Goal: Information Seeking & Learning: Learn about a topic

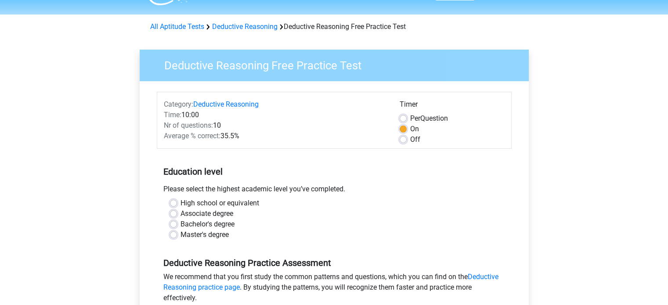
scroll to position [44, 0]
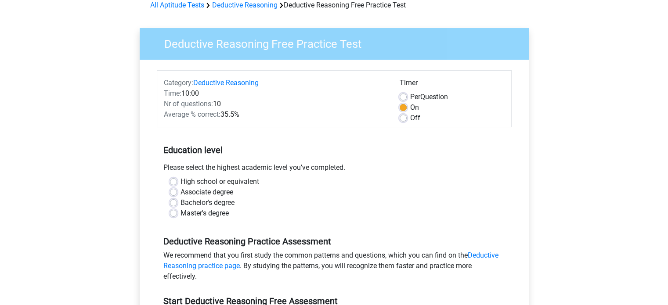
click at [210, 214] on label "Master's degree" at bounding box center [204, 213] width 48 height 11
click at [177, 214] on input "Master's degree" at bounding box center [173, 212] width 7 height 9
radio input "true"
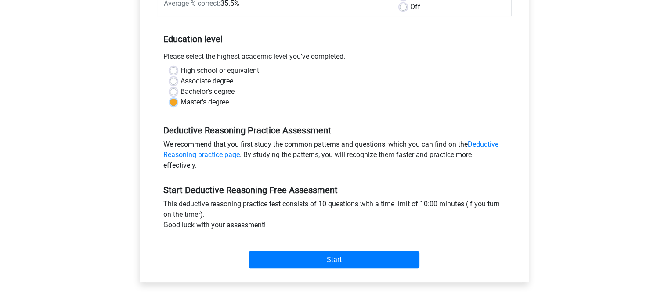
scroll to position [176, 0]
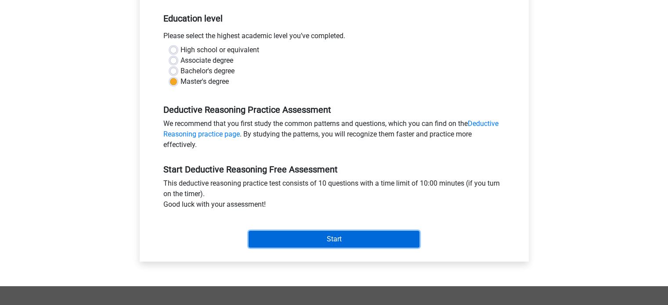
click at [353, 235] on input "Start" at bounding box center [334, 239] width 171 height 17
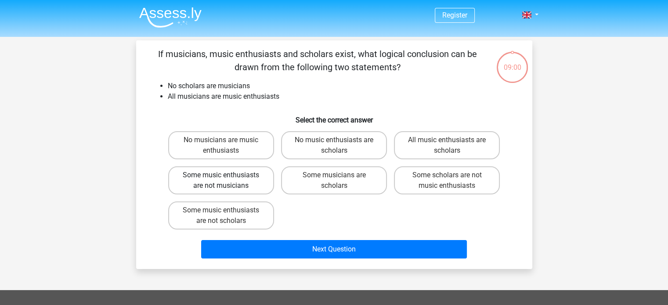
click at [253, 181] on label "Some music enthusiasts are not musicians" at bounding box center [221, 180] width 106 height 28
click at [227, 181] on input "Some music enthusiasts are not musicians" at bounding box center [224, 178] width 6 height 6
radio input "true"
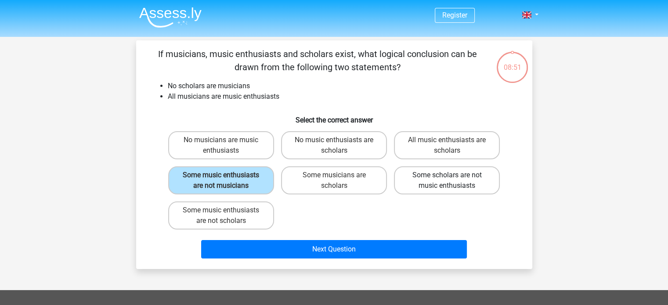
click at [414, 189] on label "Some scholars are not music enthusiasts" at bounding box center [447, 180] width 106 height 28
click at [447, 181] on input "Some scholars are not music enthusiasts" at bounding box center [450, 178] width 6 height 6
radio input "true"
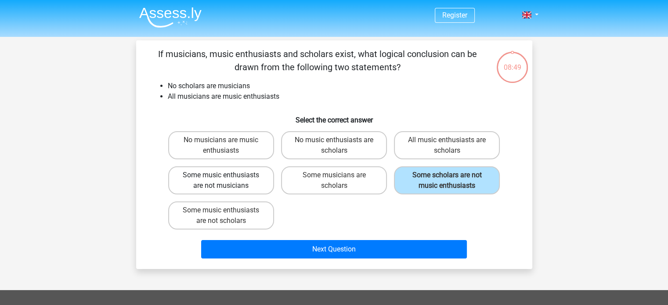
click at [248, 179] on label "Some music enthusiasts are not musicians" at bounding box center [221, 180] width 106 height 28
click at [227, 179] on input "Some music enthusiasts are not musicians" at bounding box center [224, 178] width 6 height 6
radio input "true"
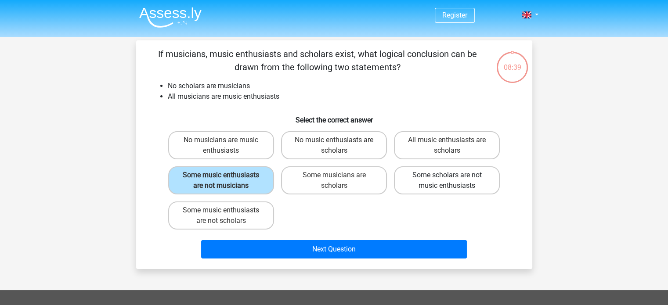
click at [444, 182] on label "Some scholars are not music enthusiasts" at bounding box center [447, 180] width 106 height 28
click at [447, 181] on input "Some scholars are not music enthusiasts" at bounding box center [450, 178] width 6 height 6
radio input "true"
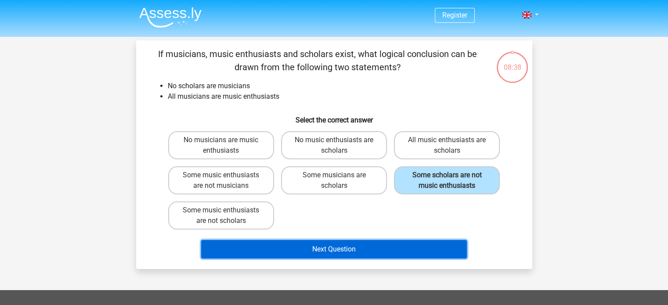
click at [426, 249] on button "Next Question" at bounding box center [334, 249] width 266 height 18
